Goal: Task Accomplishment & Management: Use online tool/utility

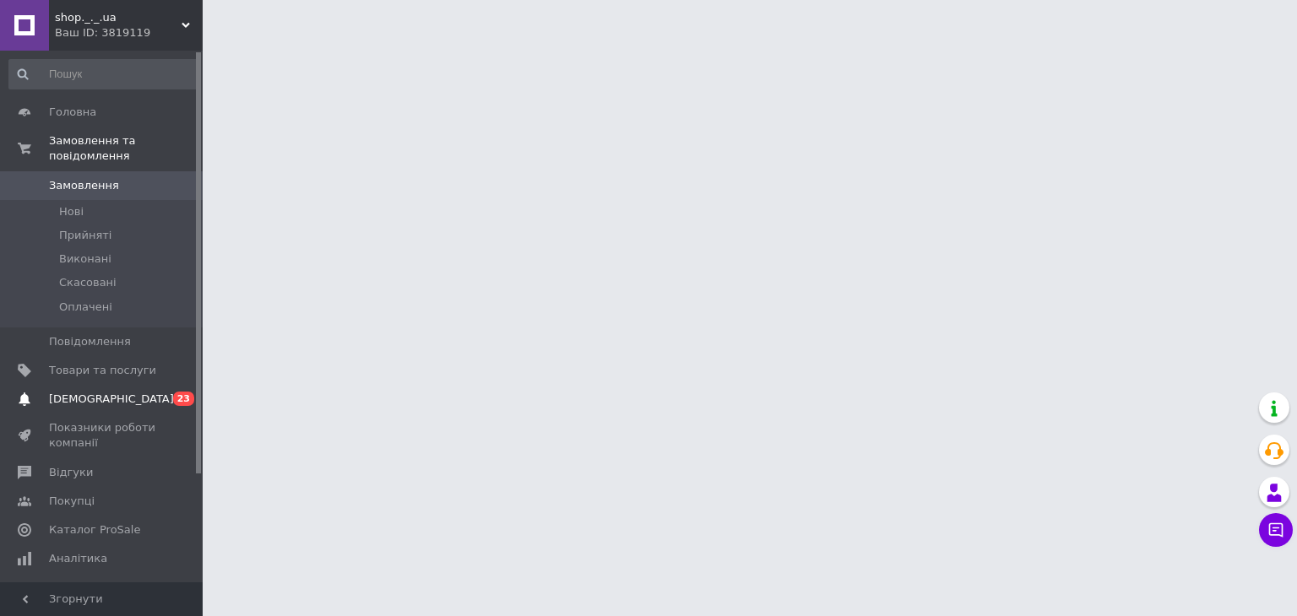
click at [134, 392] on span "[DEMOGRAPHIC_DATA]" at bounding box center [102, 399] width 107 height 15
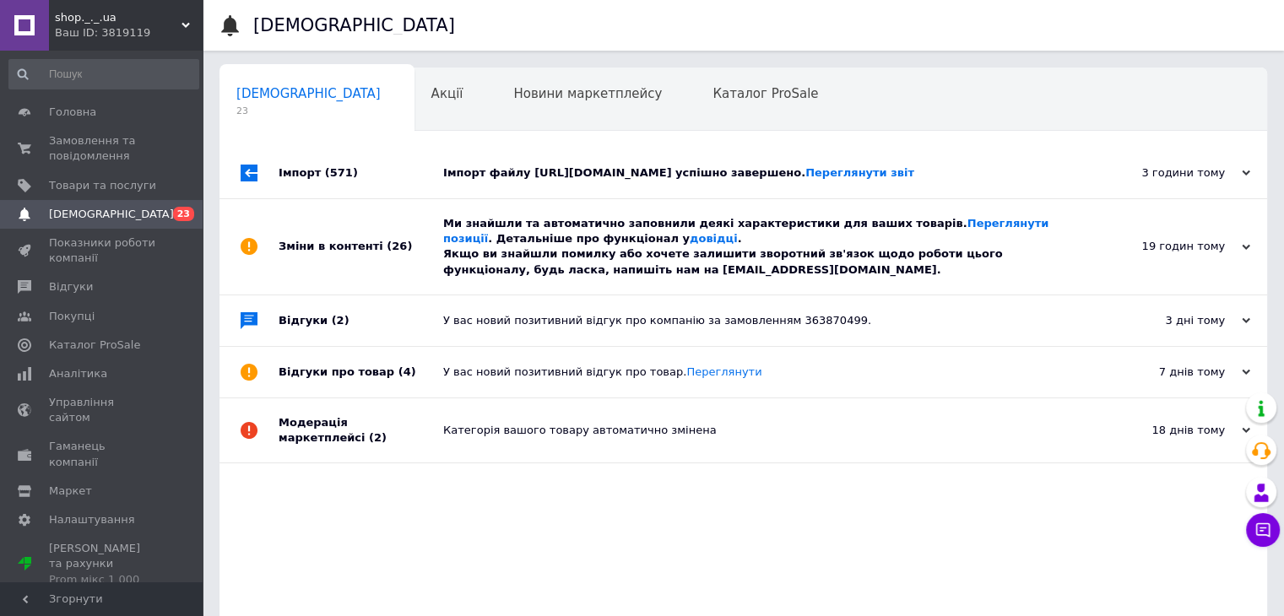
click at [743, 181] on div "Імпорт файлу [URL][DOMAIN_NAME] успішно завершено. Переглянути звіт" at bounding box center [762, 172] width 638 height 15
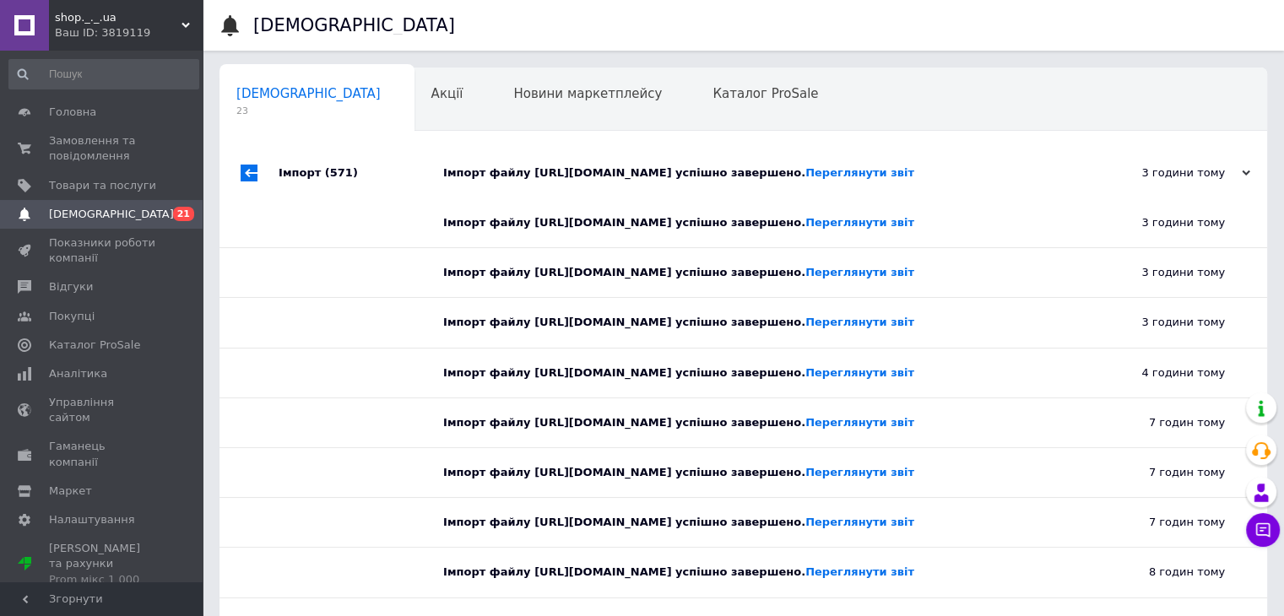
click at [744, 181] on div "Імпорт файлу [URL][DOMAIN_NAME] успішно завершено. Переглянути звіт" at bounding box center [762, 172] width 638 height 15
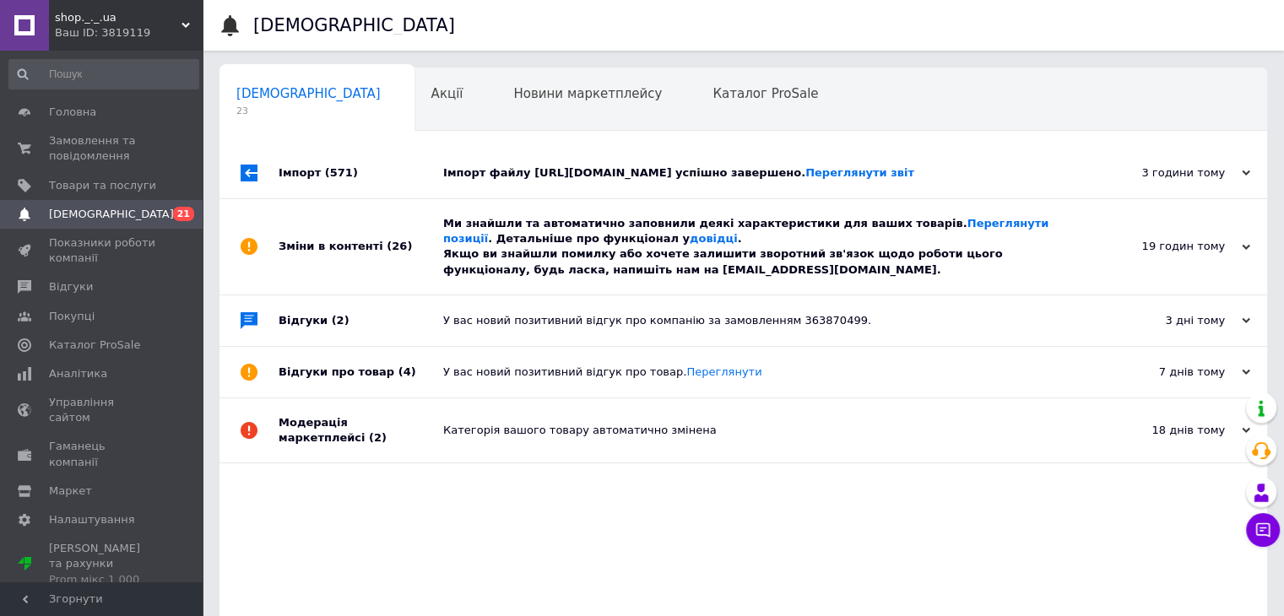
click at [751, 251] on div "Ми знайшли та автоматично заповнили деякі характеристики для ваших товарів. Пер…" at bounding box center [762, 247] width 638 height 62
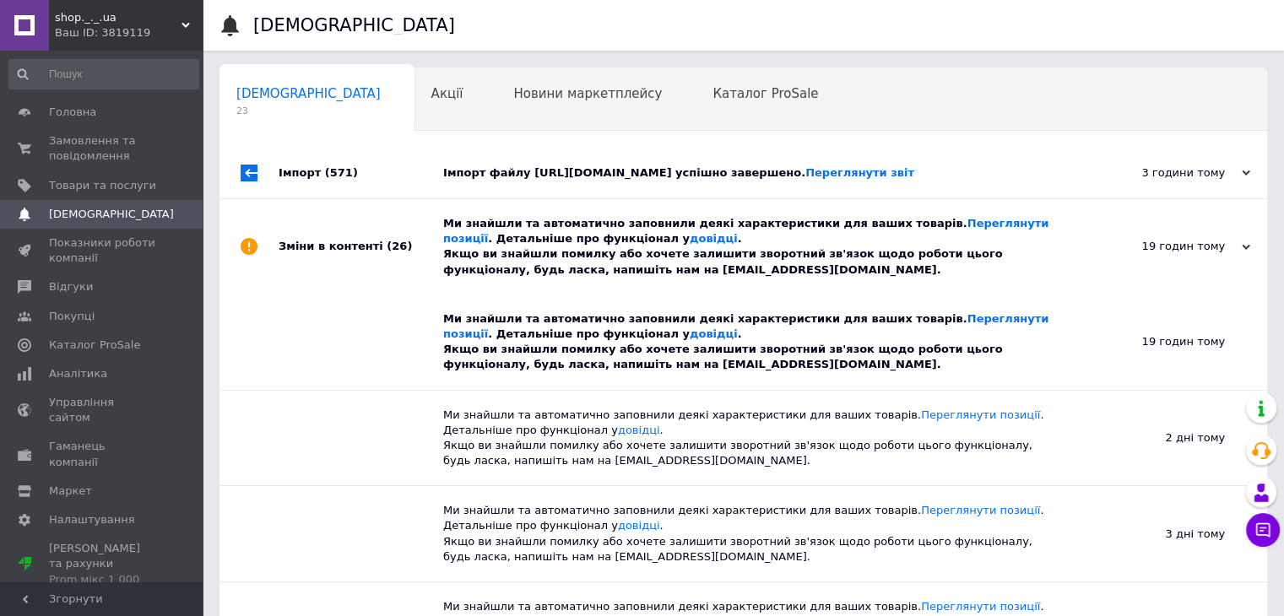
click at [752, 251] on div "Ми знайшли та автоматично заповнили деякі характеристики для ваших товарів. Пер…" at bounding box center [762, 247] width 638 height 62
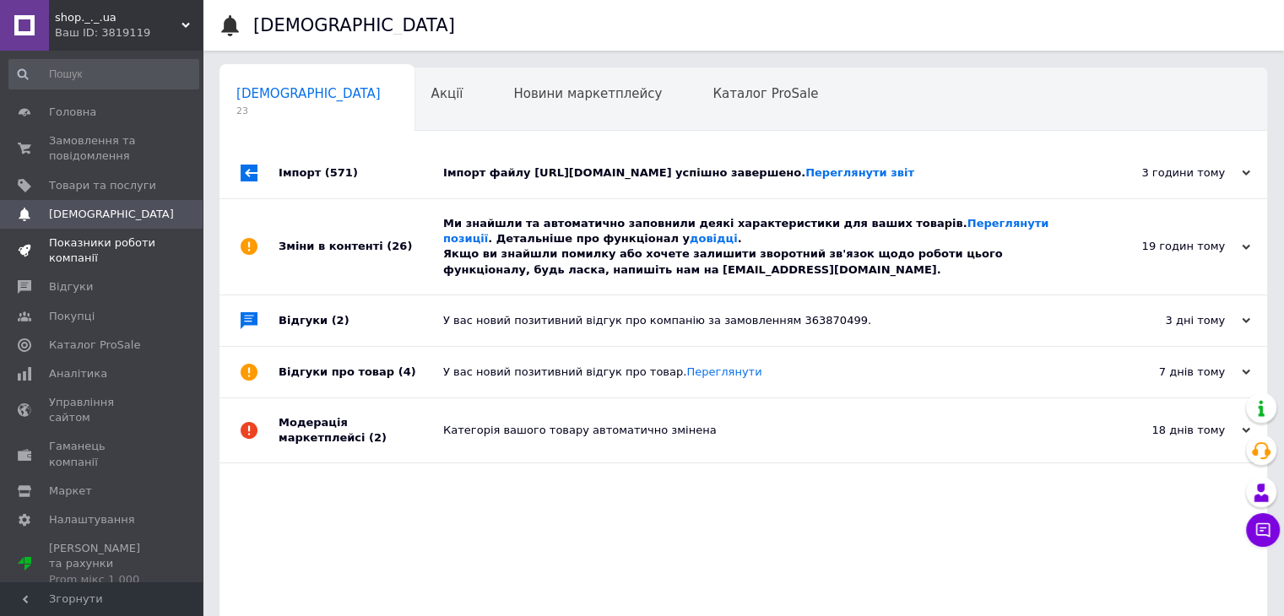
click at [71, 251] on span "Показники роботи компанії" at bounding box center [102, 251] width 107 height 30
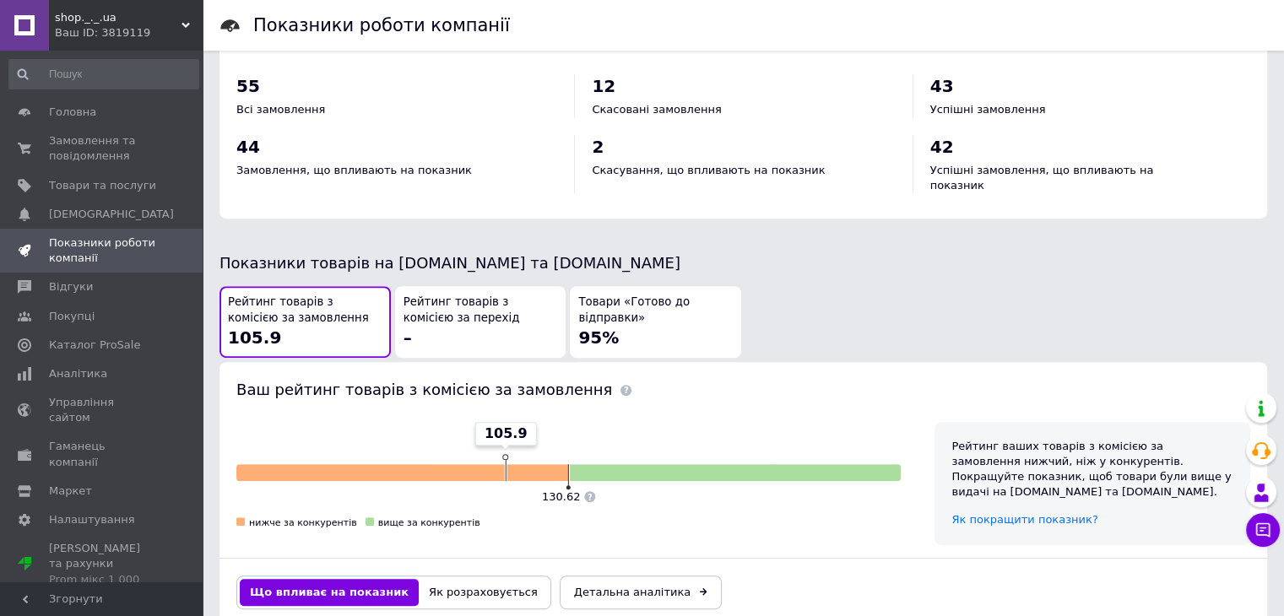
scroll to position [760, 0]
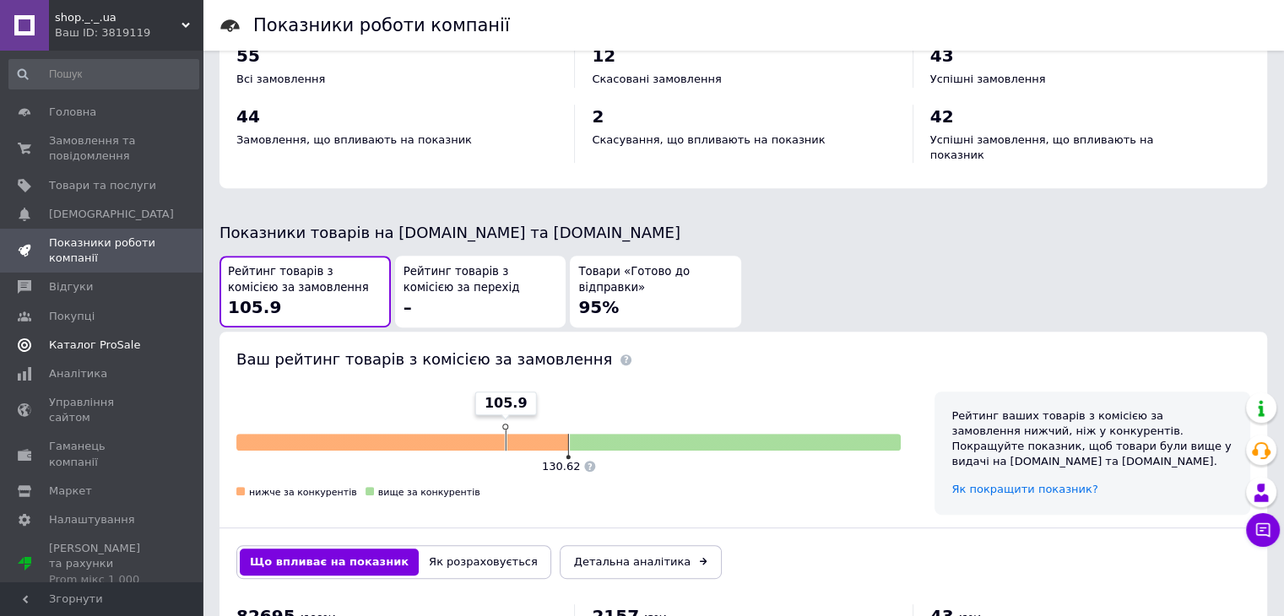
click at [87, 343] on span "Каталог ProSale" at bounding box center [94, 345] width 91 height 15
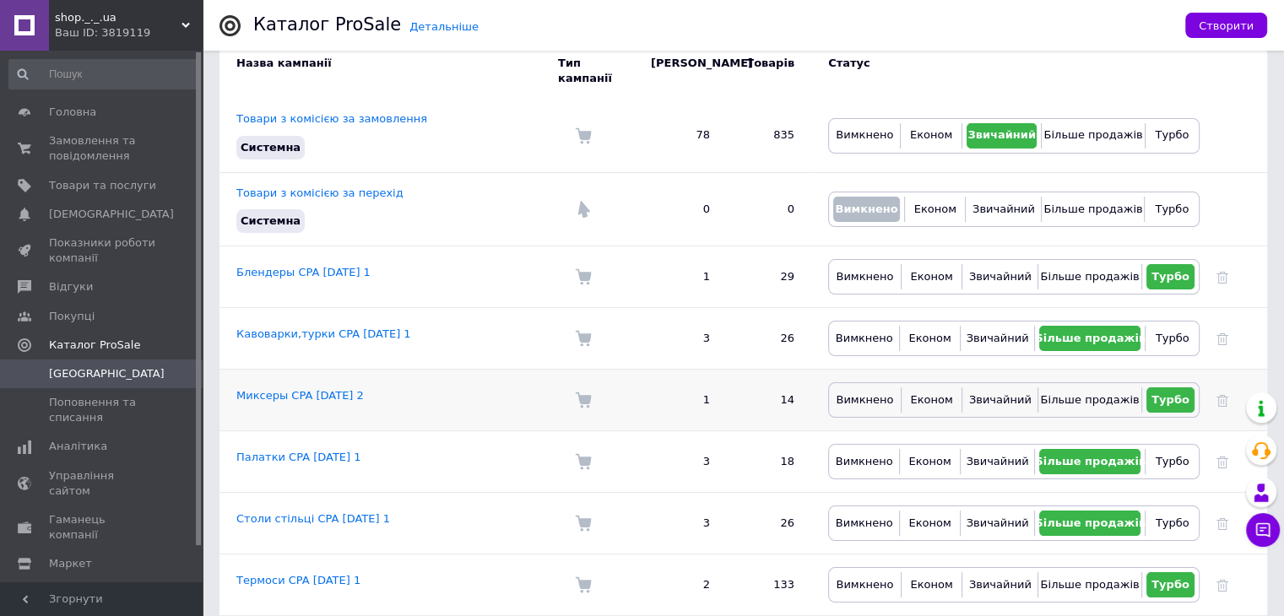
scroll to position [169, 0]
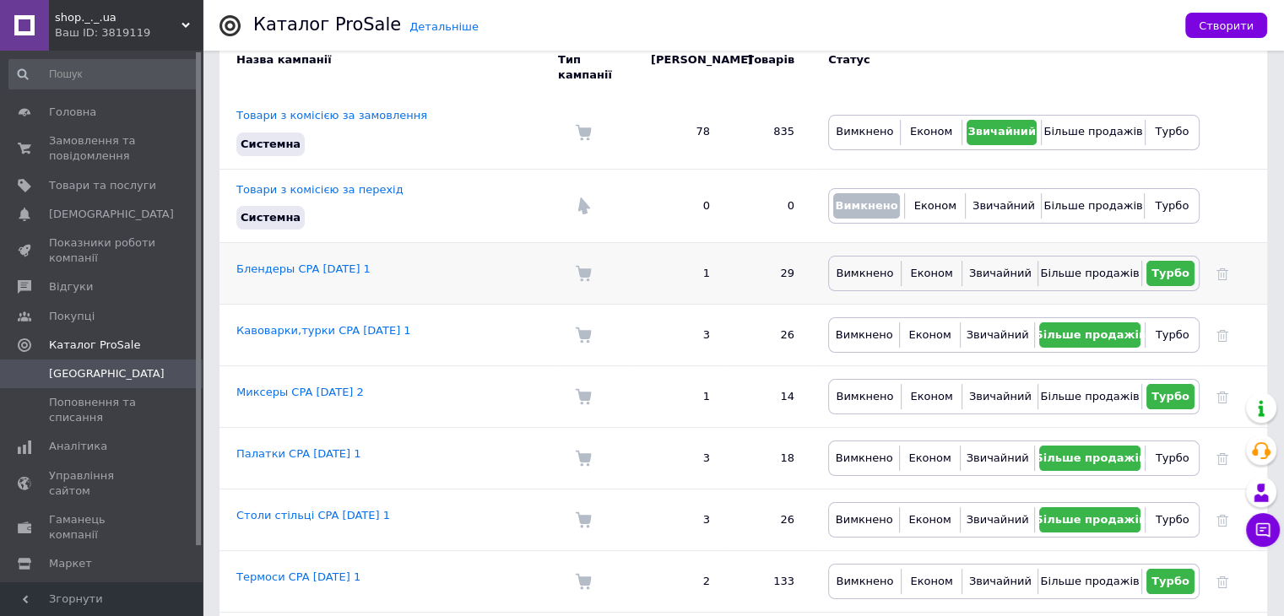
click at [402, 251] on td "Блендеры CPA [DATE] 1" at bounding box center [388, 274] width 339 height 62
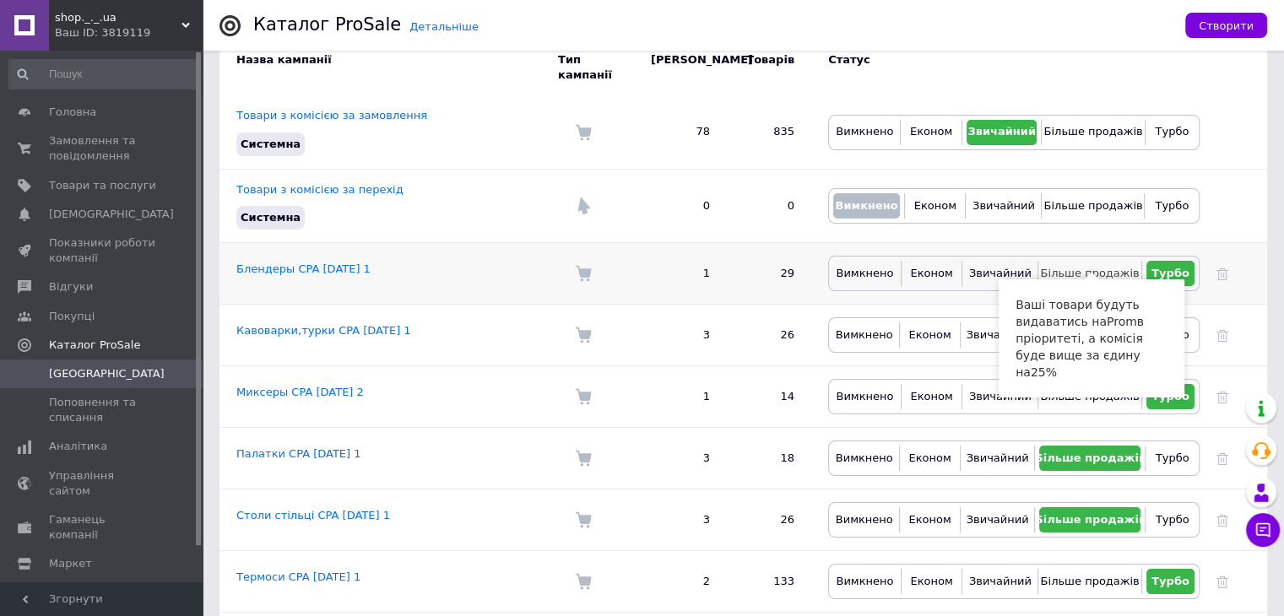
click at [1097, 267] on span "Більше продажів" at bounding box center [1089, 273] width 99 height 13
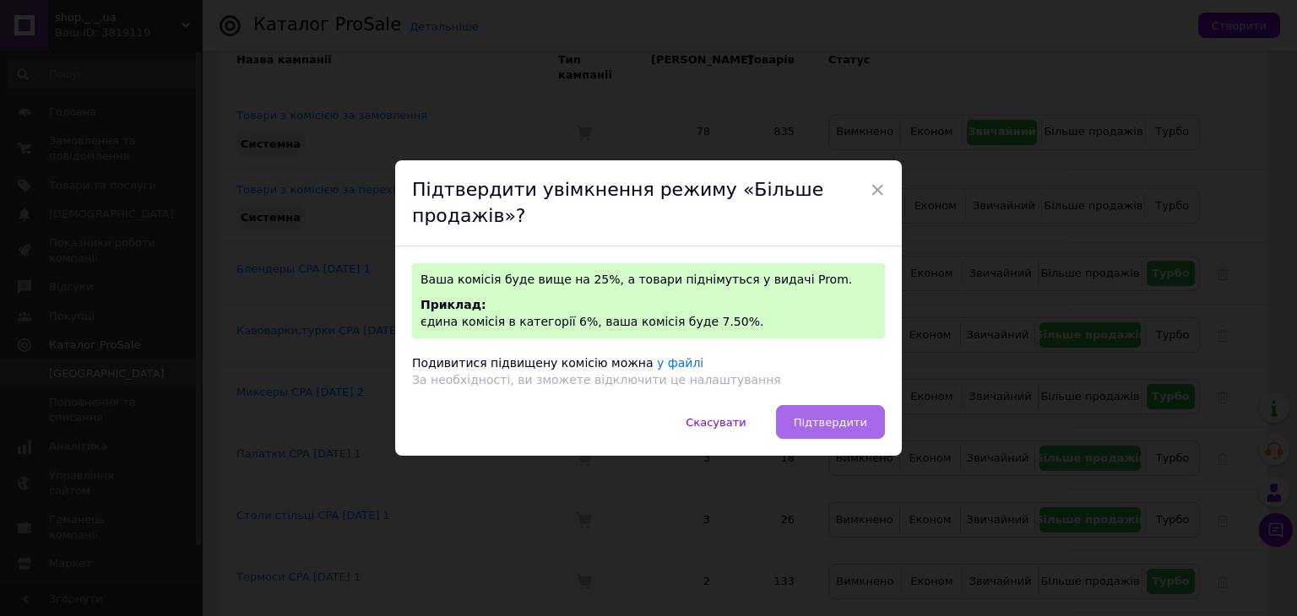
click at [813, 409] on button "Підтвердити" at bounding box center [830, 422] width 109 height 34
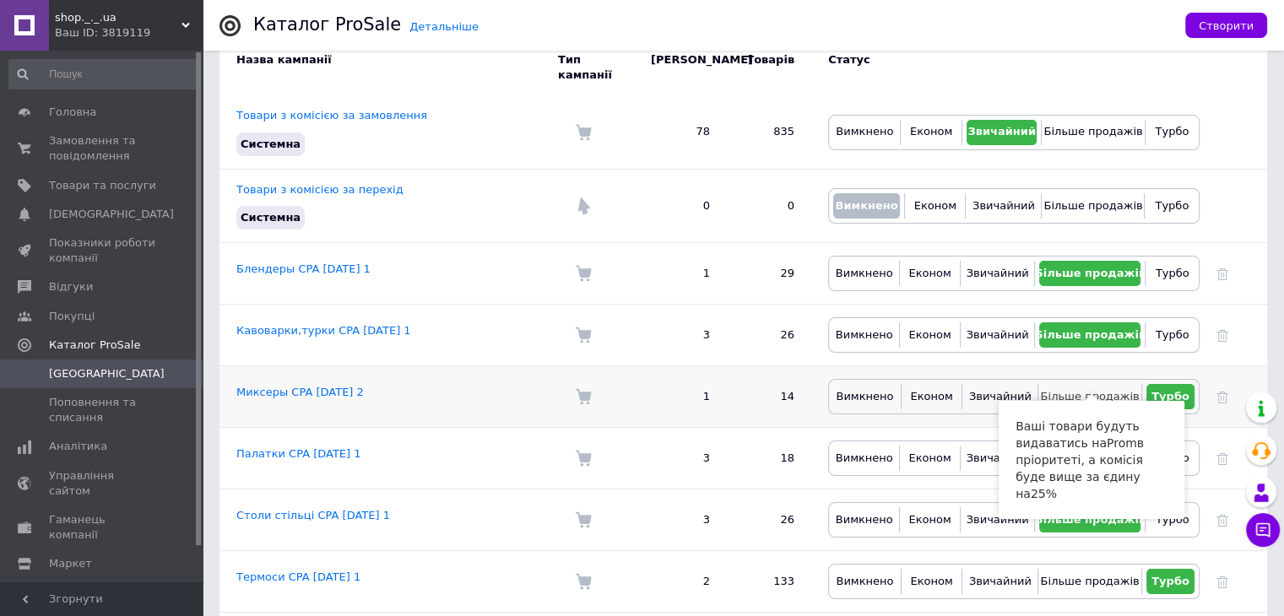
click at [1077, 390] on span "Більше продажів" at bounding box center [1089, 396] width 99 height 13
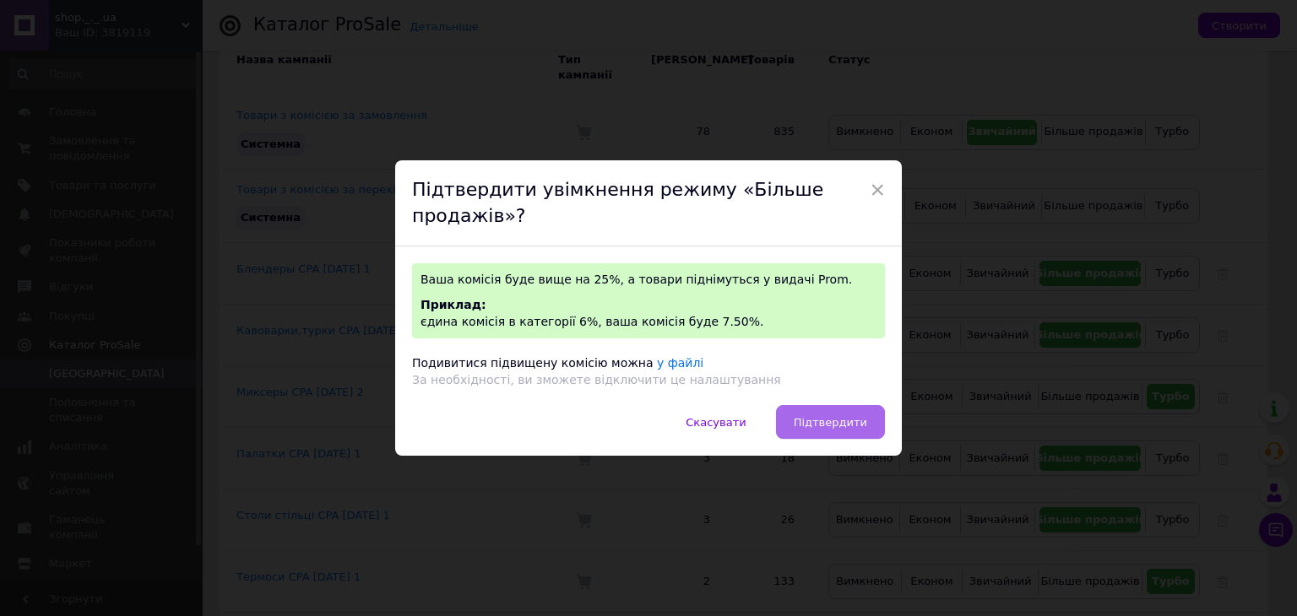
click at [820, 412] on button "Підтвердити" at bounding box center [830, 422] width 109 height 34
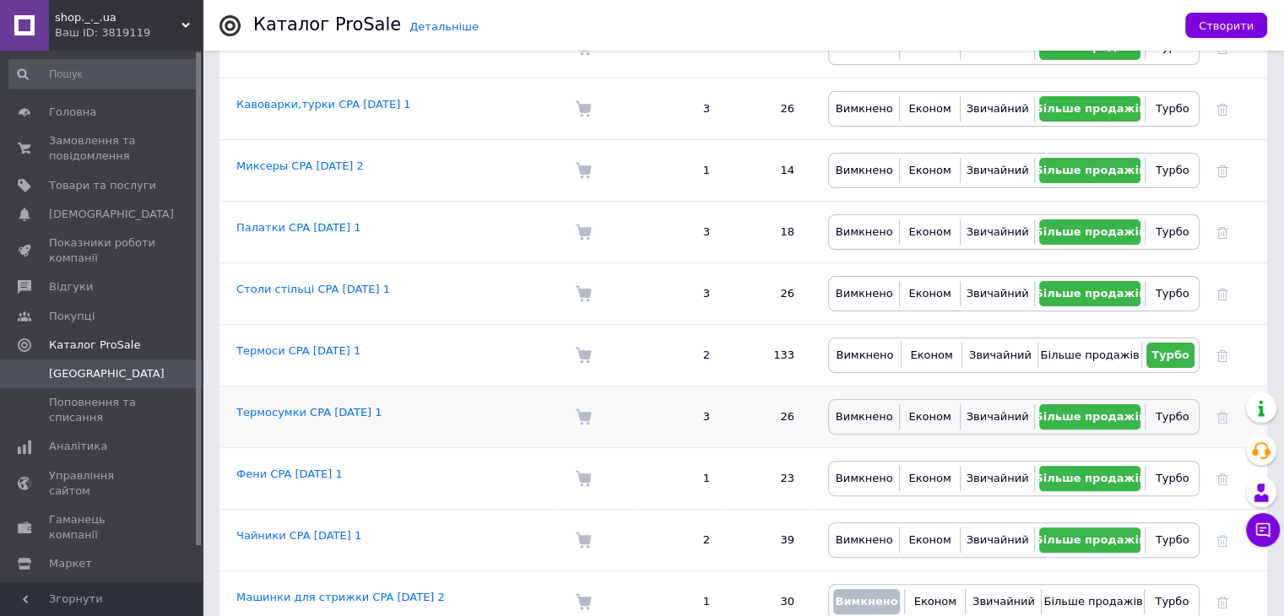
scroll to position [406, 0]
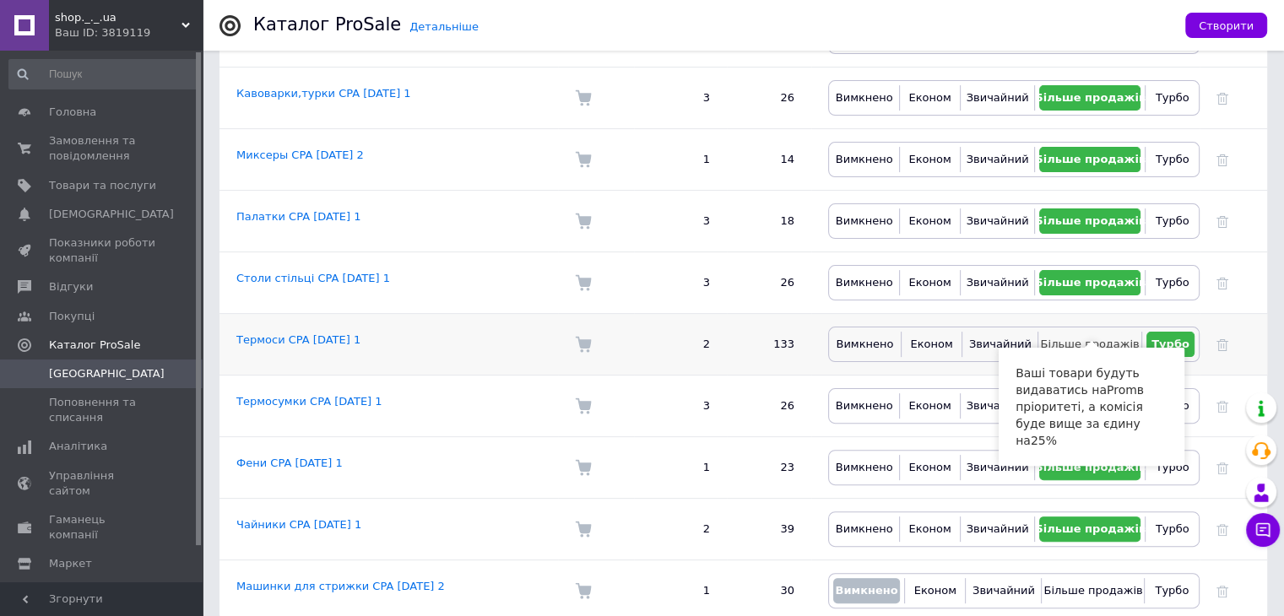
click at [1101, 338] on span "Більше продажів" at bounding box center [1089, 344] width 99 height 13
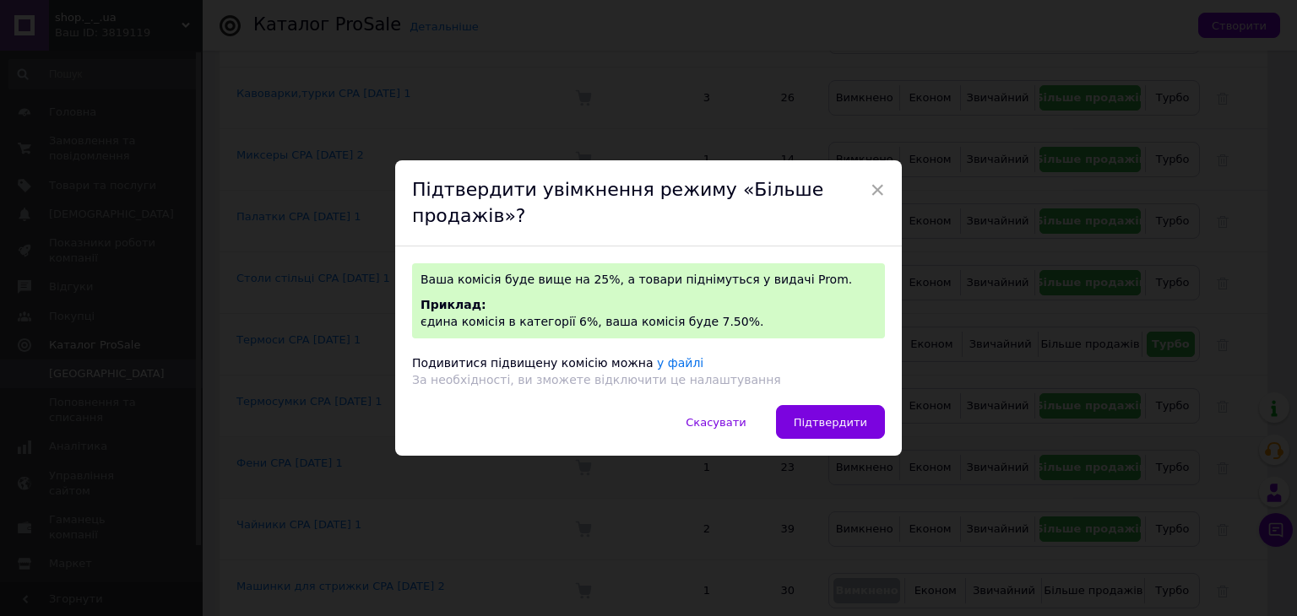
click at [798, 426] on button "Підтвердити" at bounding box center [830, 422] width 109 height 34
